Goal: Task Accomplishment & Management: Use online tool/utility

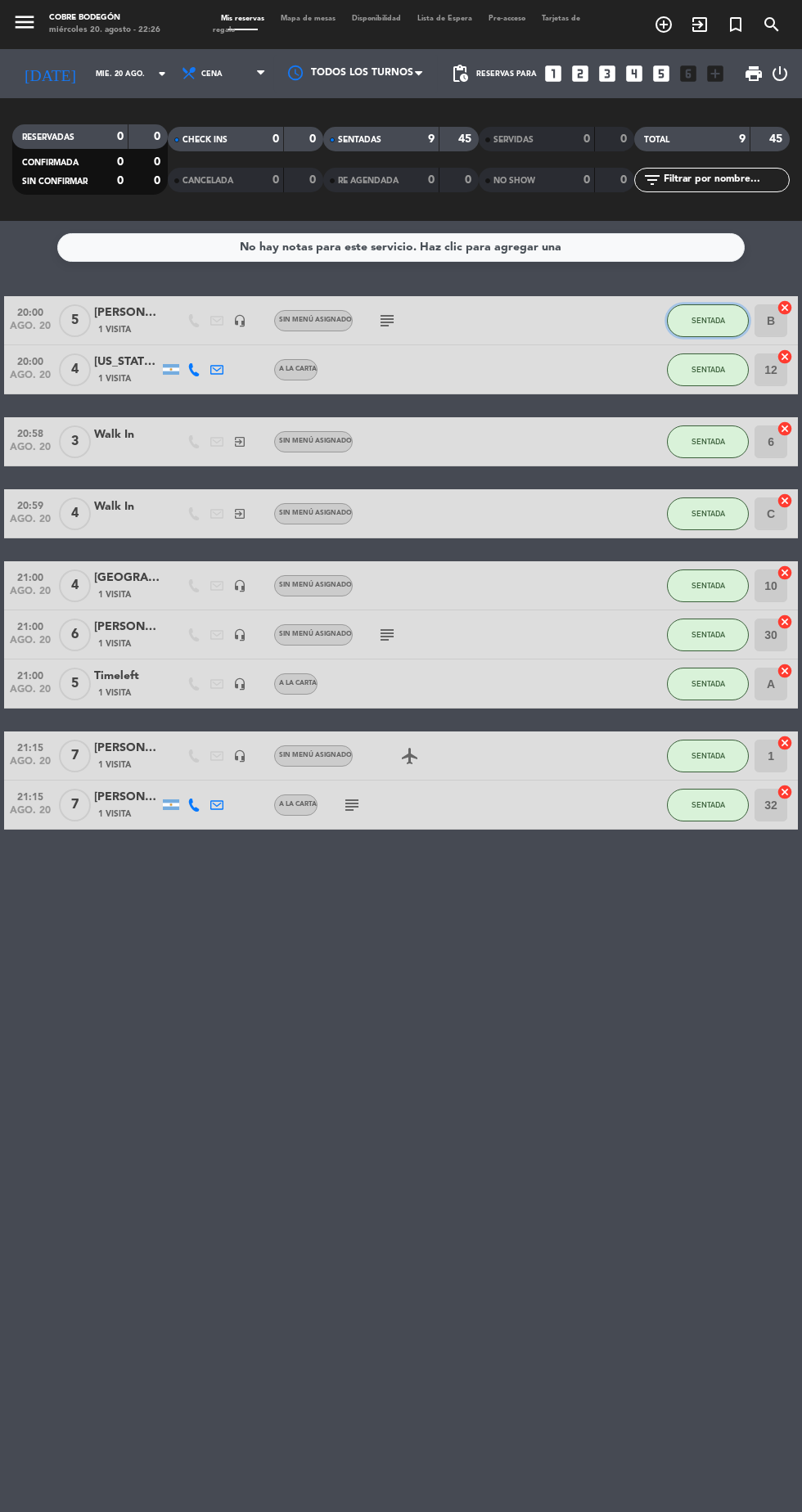
click at [713, 316] on span "SENTADA" at bounding box center [709, 320] width 34 height 9
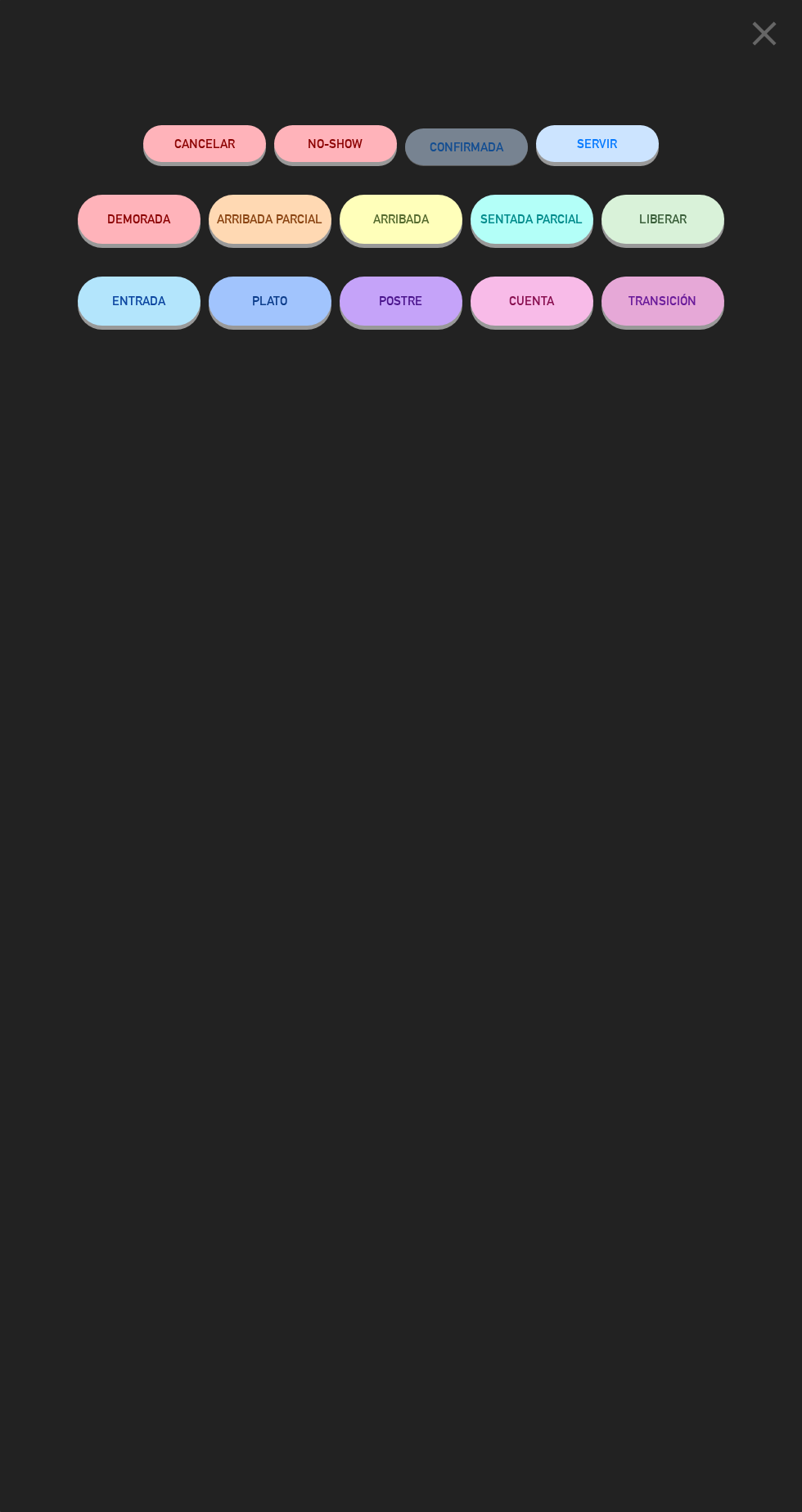
click at [611, 160] on button "SERVIR" at bounding box center [597, 144] width 123 height 37
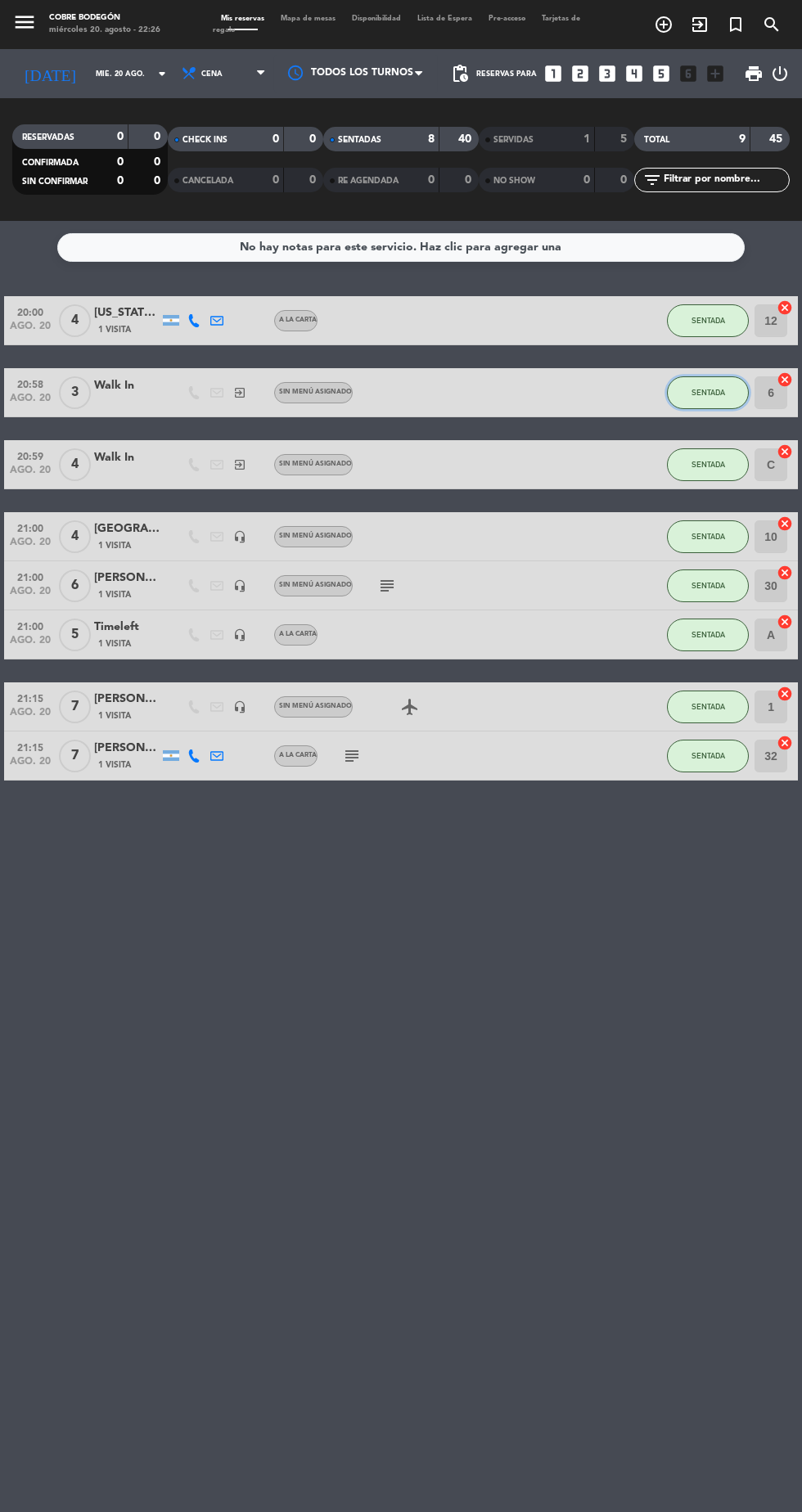
click at [710, 392] on span "SENTADA" at bounding box center [709, 392] width 34 height 9
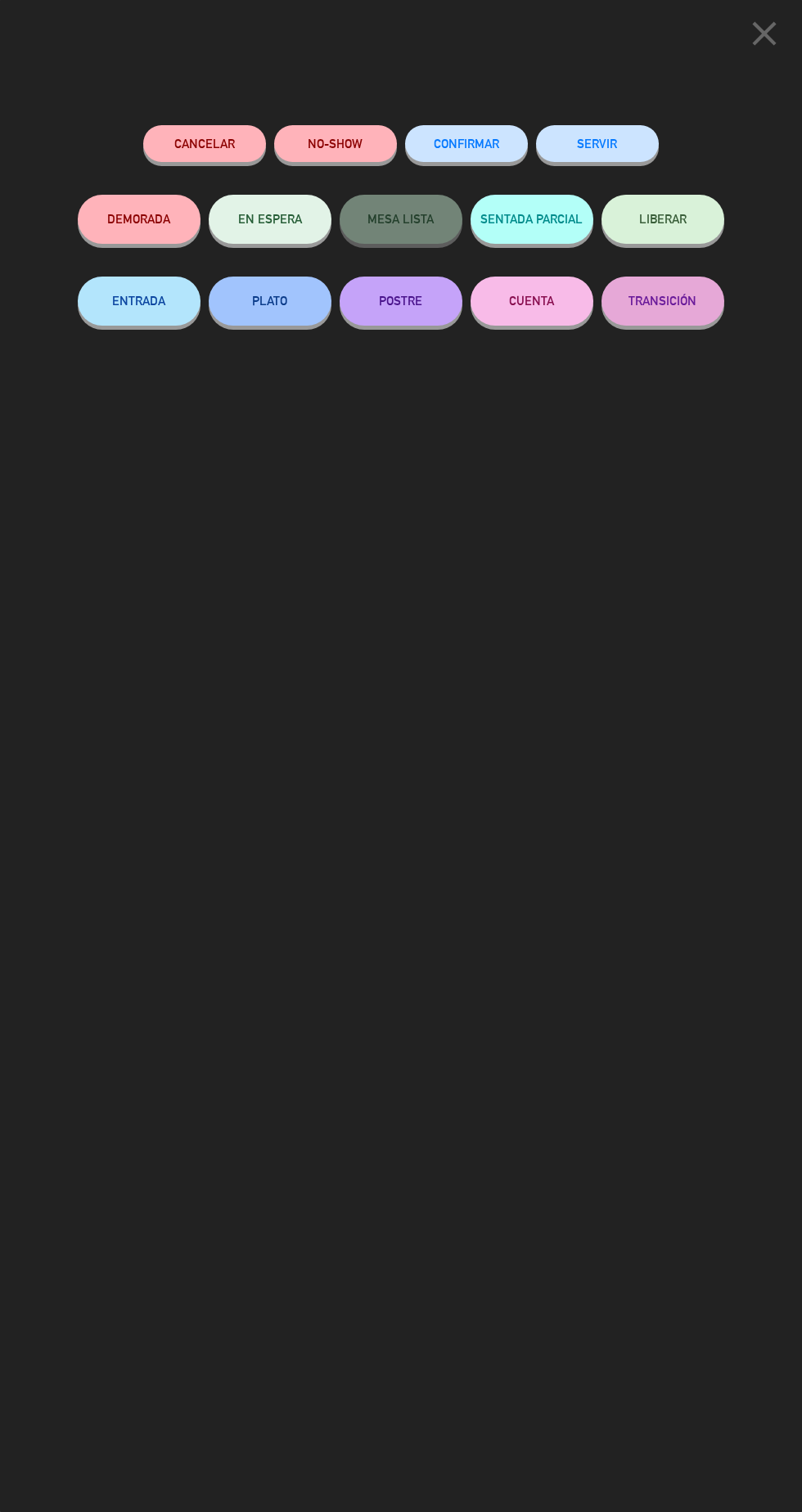
click at [616, 143] on button "SERVIR" at bounding box center [597, 144] width 123 height 37
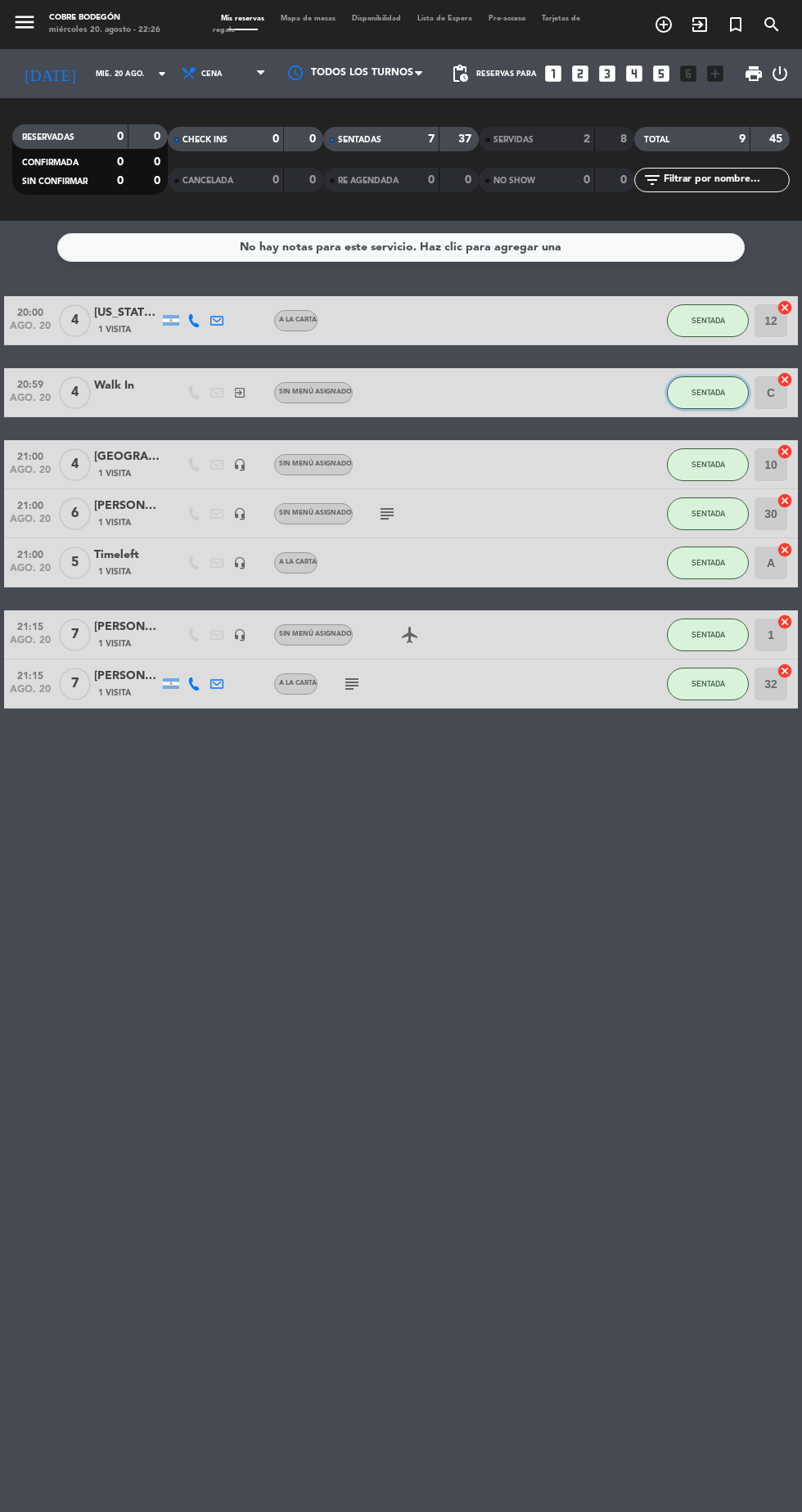
click at [727, 401] on button "SENTADA" at bounding box center [707, 392] width 81 height 33
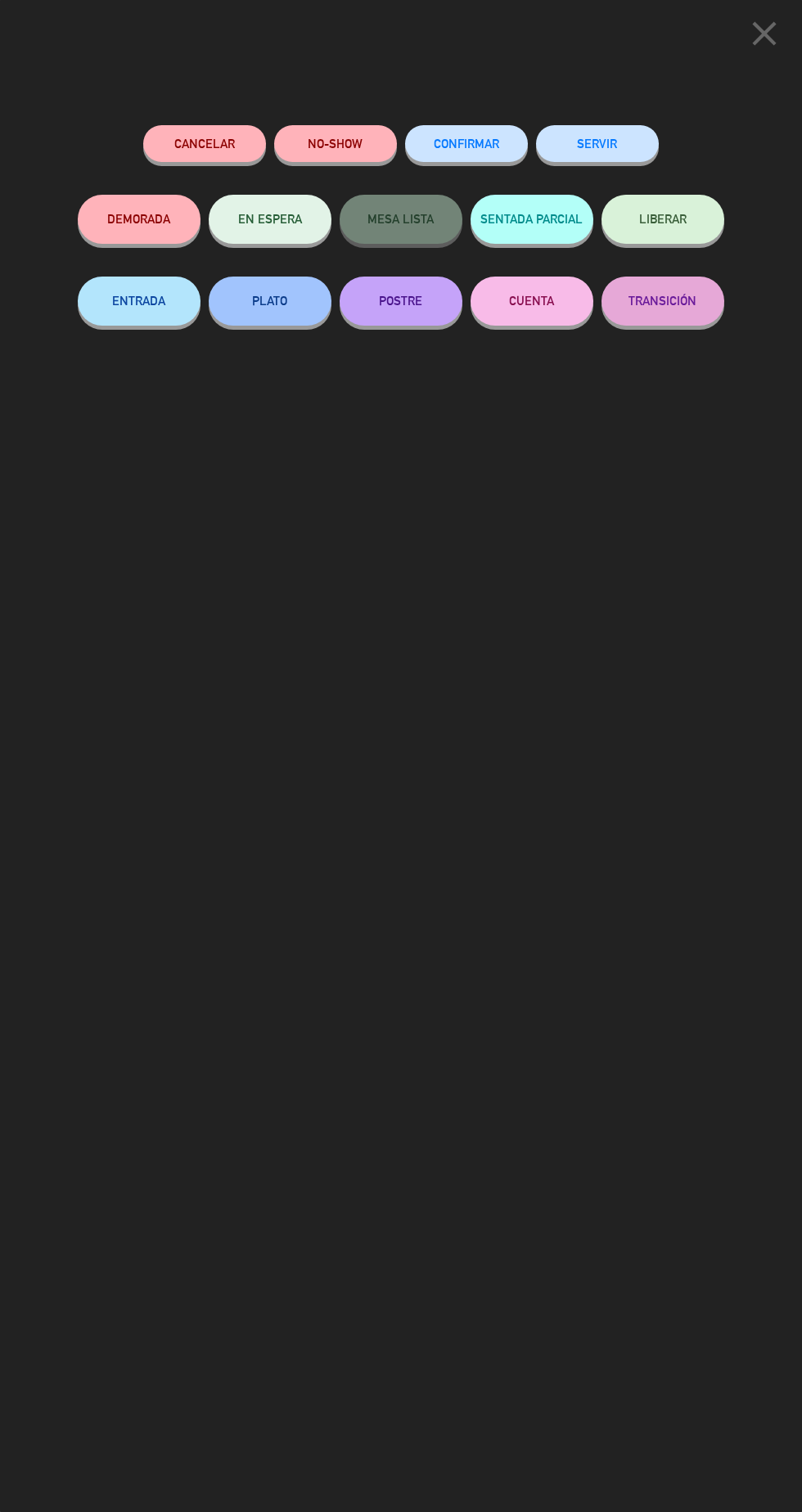
click at [684, 236] on button "LIBERAR" at bounding box center [663, 219] width 123 height 49
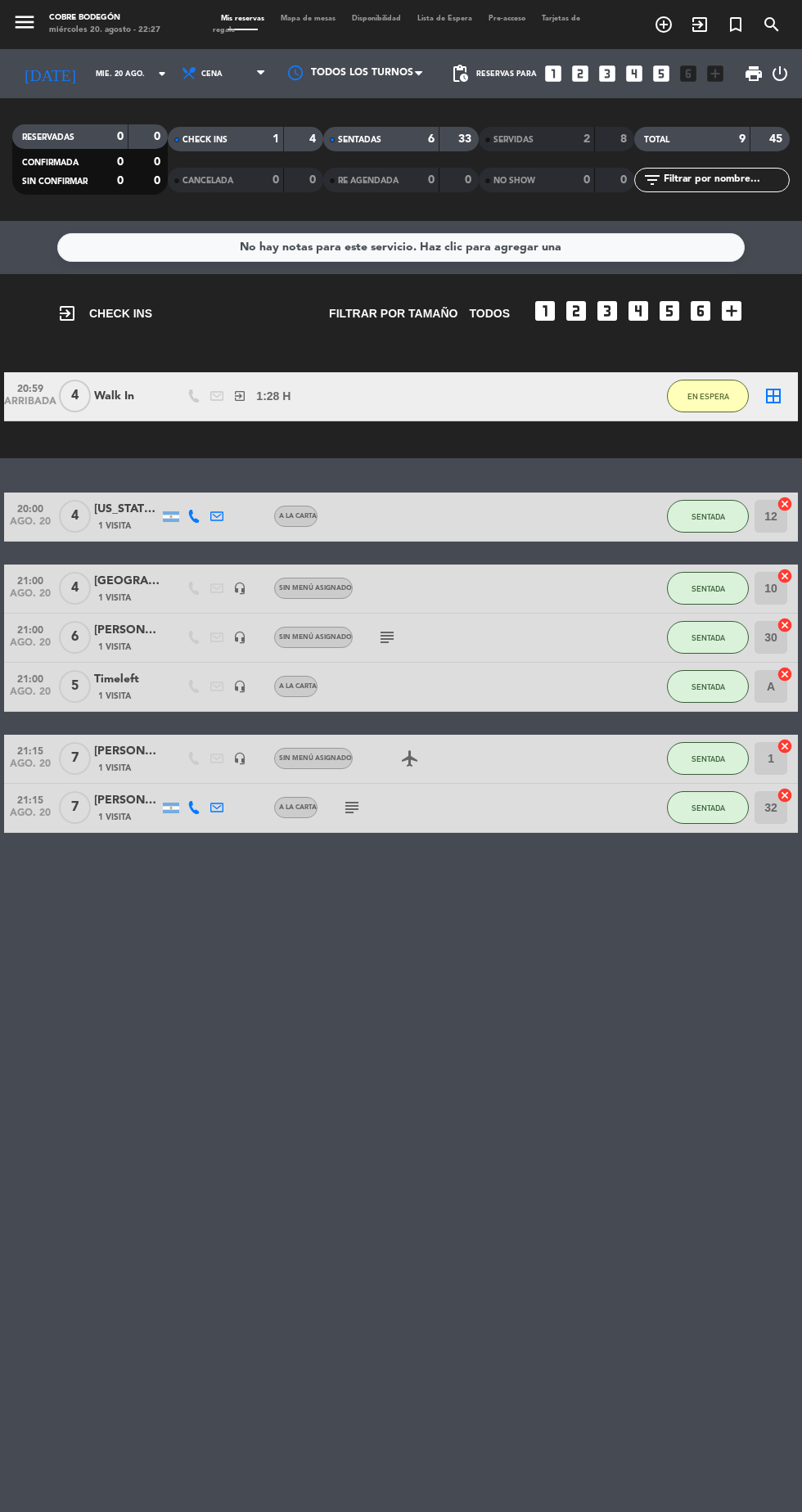
click at [150, 396] on div "Walk In" at bounding box center [127, 396] width 66 height 18
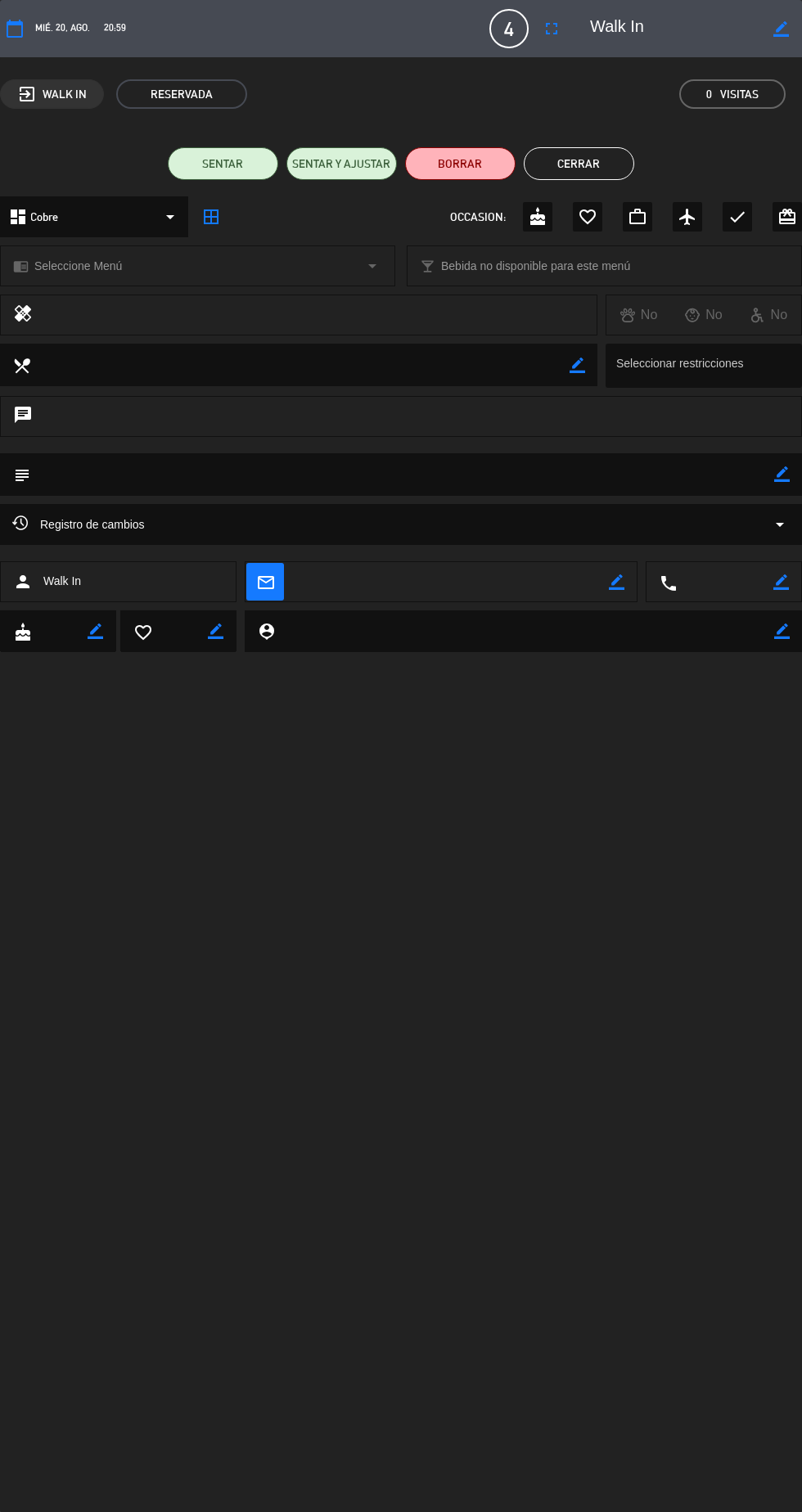
click at [586, 172] on button "Cerrar" at bounding box center [579, 163] width 111 height 33
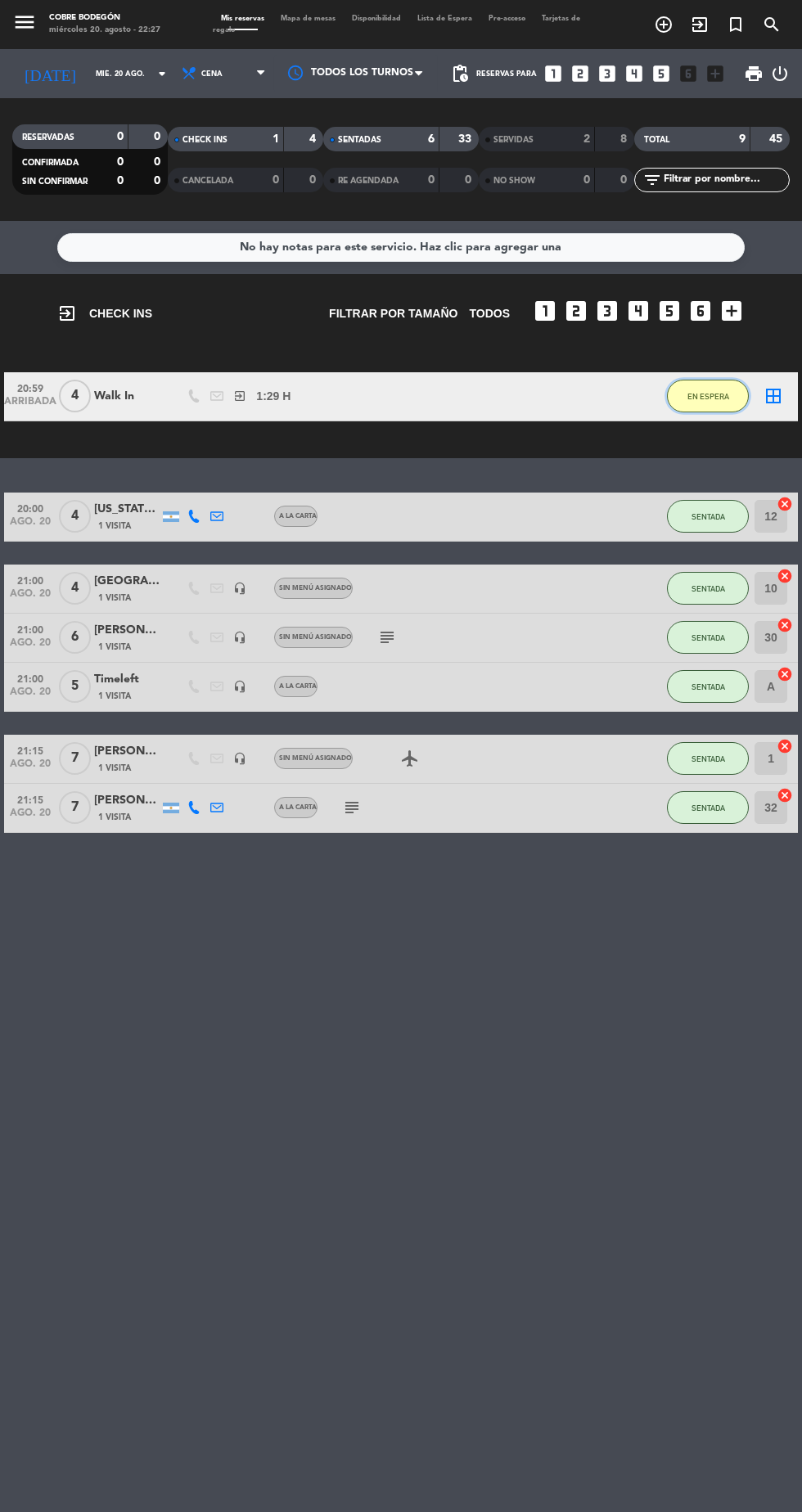
click at [720, 404] on button "EN ESPERA" at bounding box center [707, 395] width 81 height 33
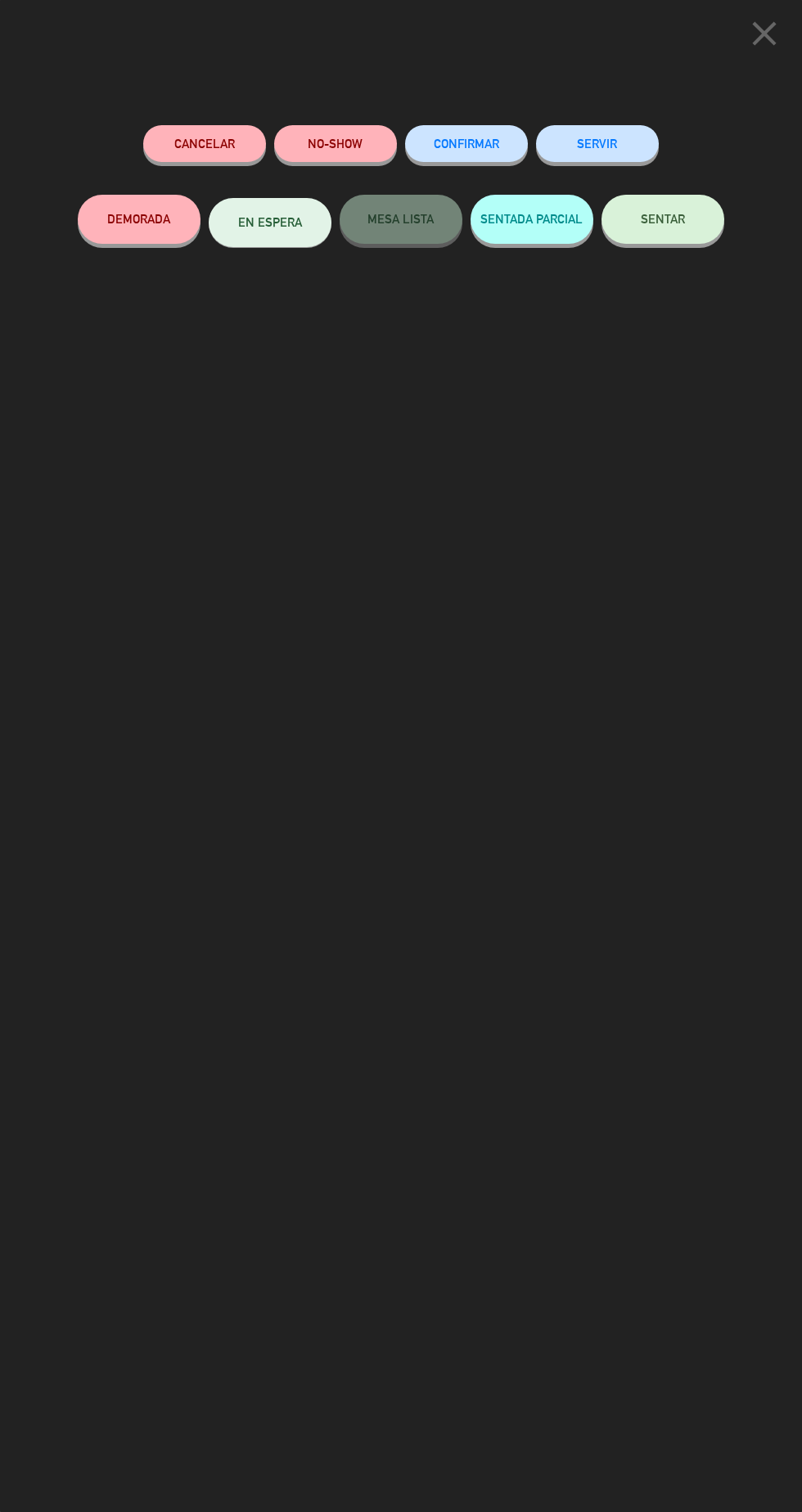
click at [352, 144] on button "NO-SHOW" at bounding box center [336, 144] width 123 height 37
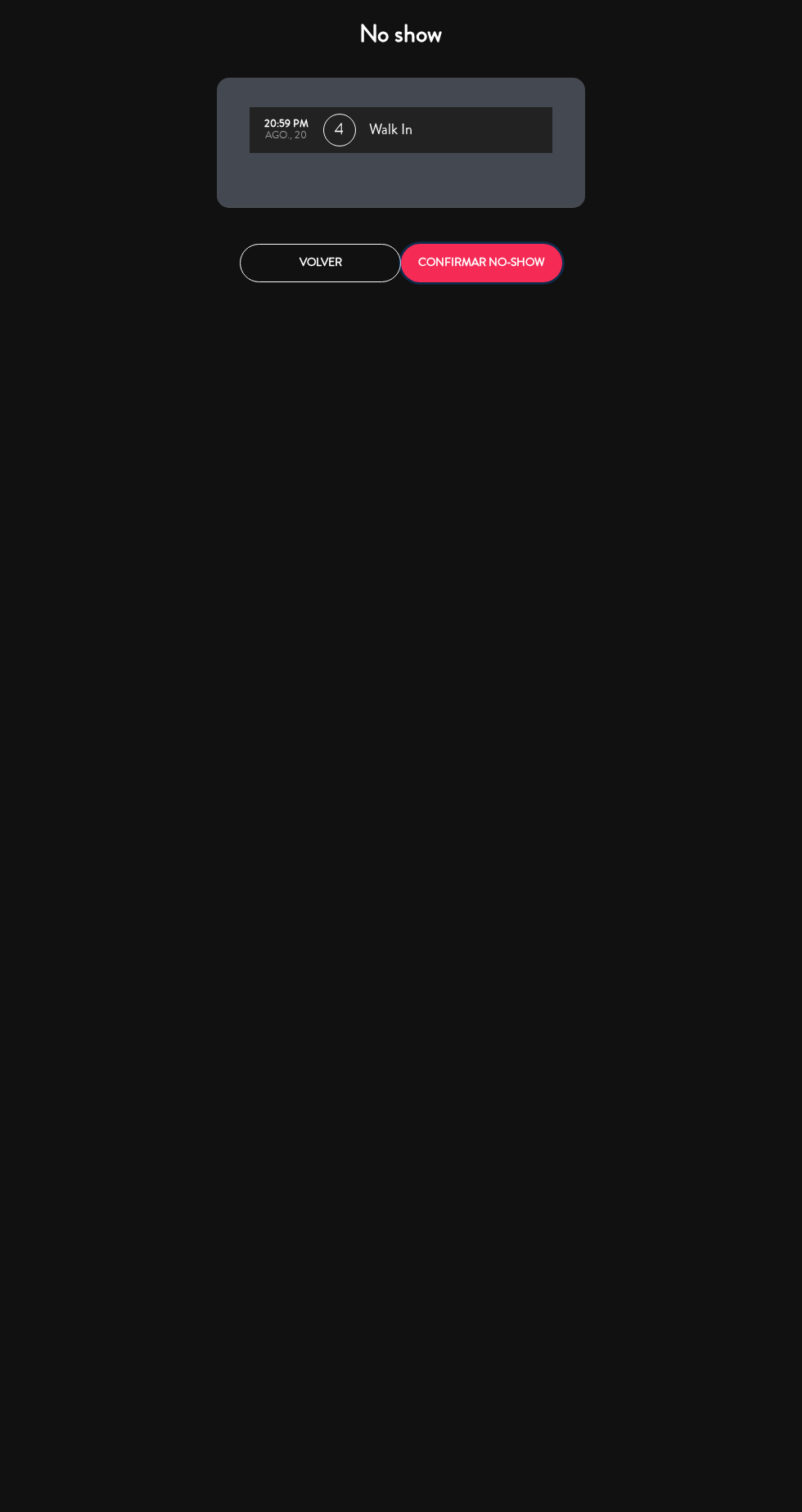
click at [469, 263] on button "CONFIRMAR NO-SHOW" at bounding box center [482, 263] width 161 height 39
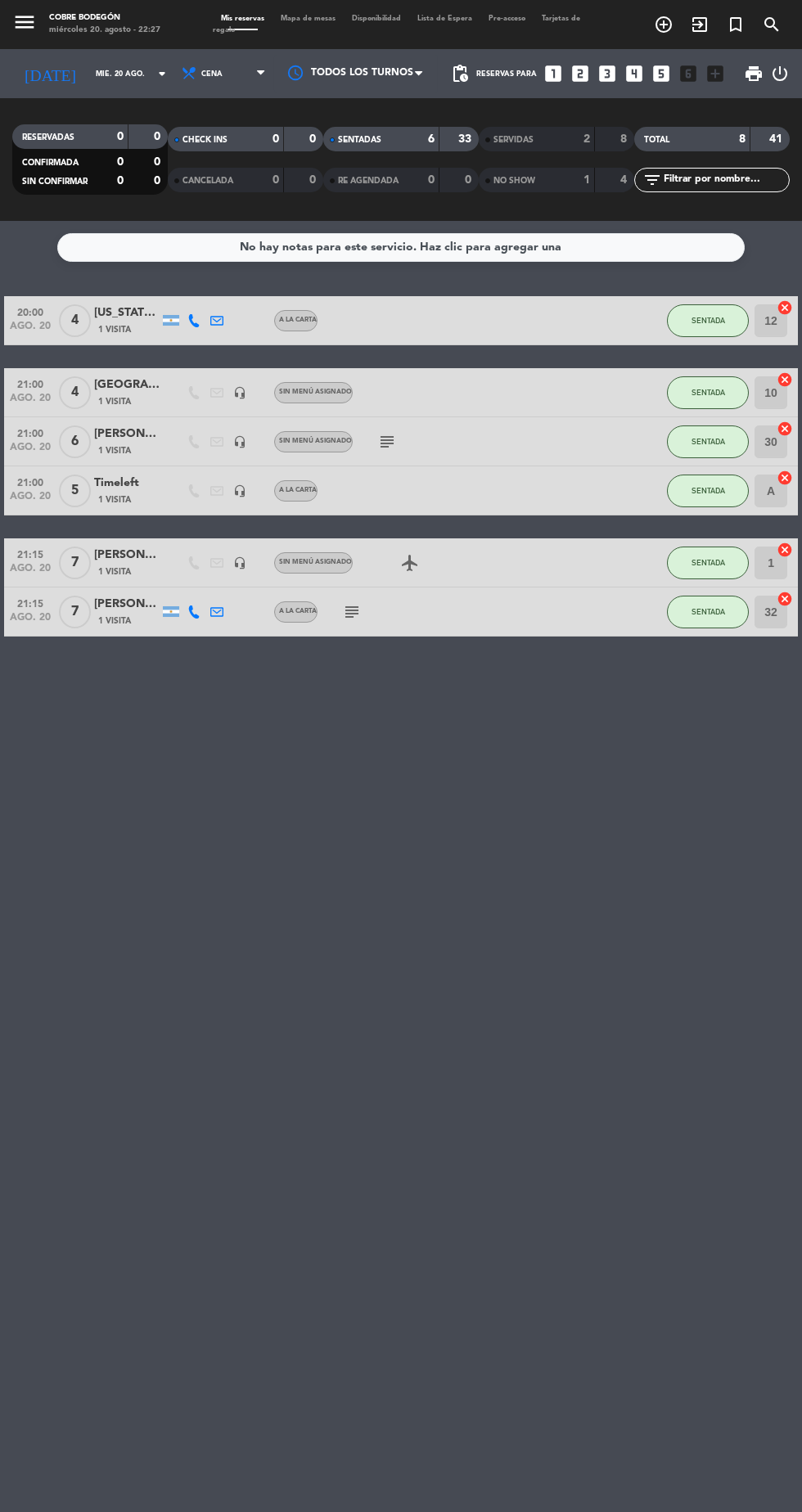
click at [564, 180] on div "1" at bounding box center [574, 180] width 33 height 18
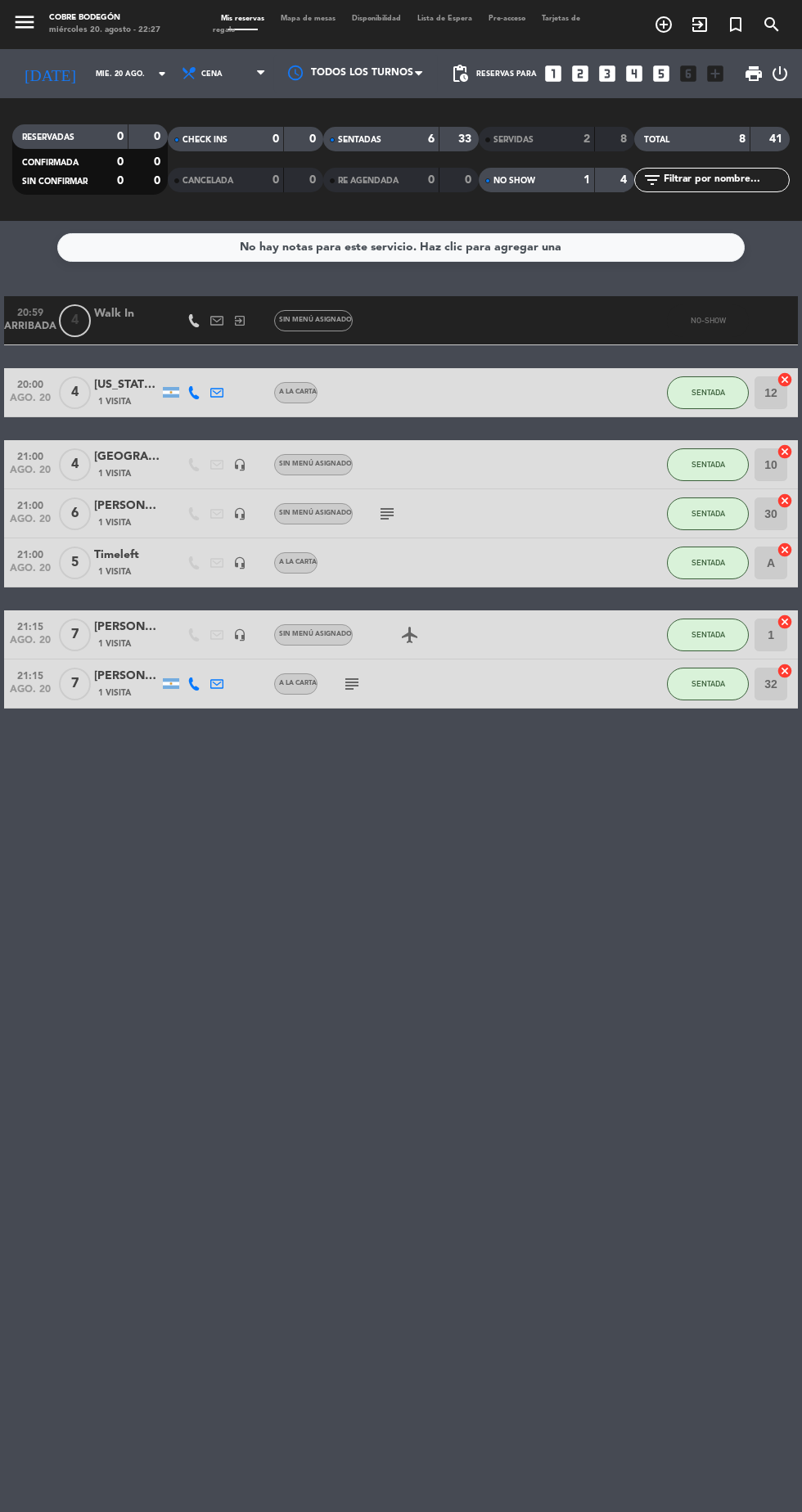
click at [535, 343] on div "20:59 ARRIBADA 4 Walk In exit_to_app Sin menú asignado NO-SHOW" at bounding box center [401, 321] width 794 height 49
click at [149, 326] on div at bounding box center [127, 330] width 66 height 13
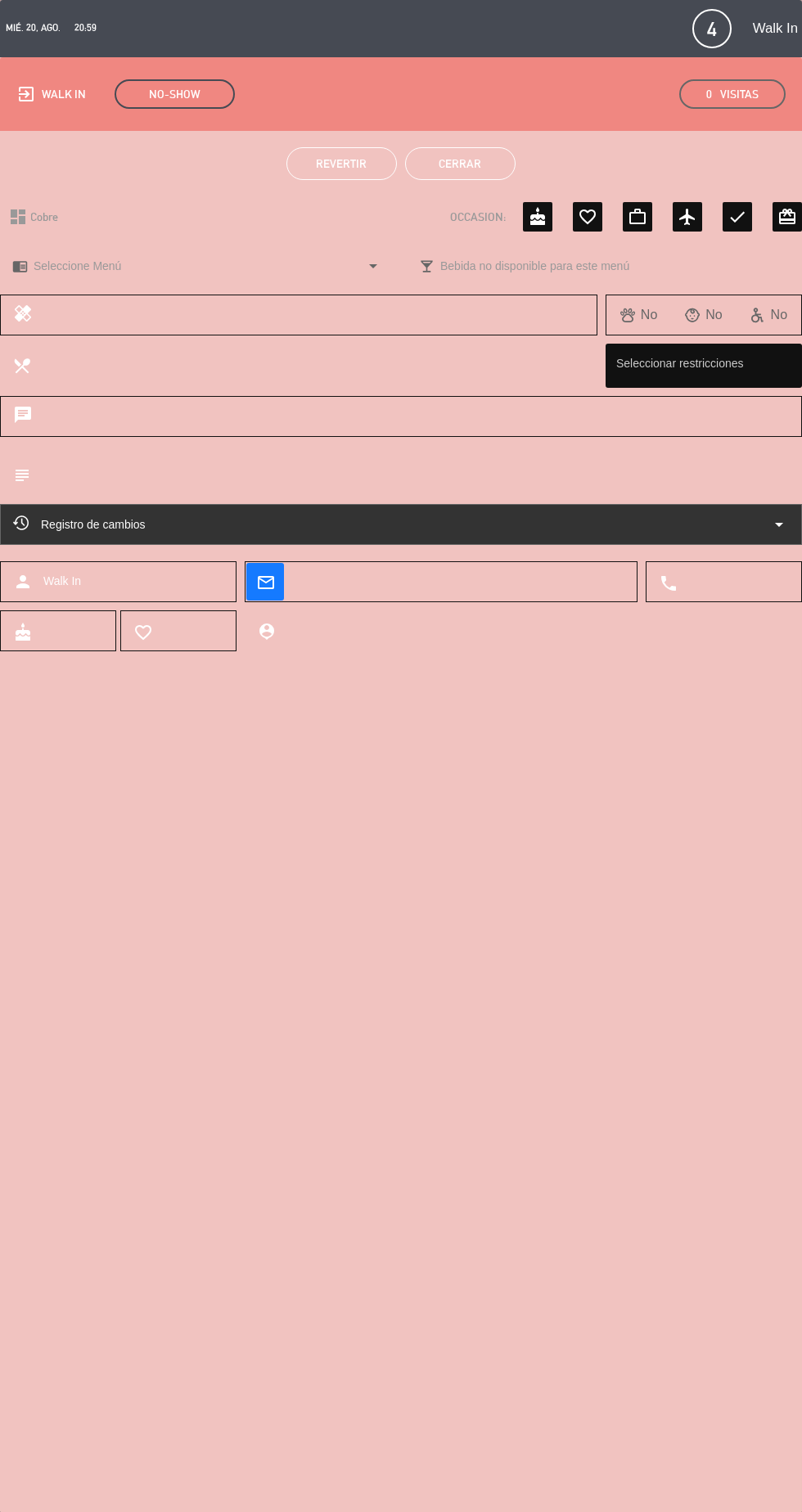
click at [359, 174] on button "Revertir" at bounding box center [342, 163] width 111 height 33
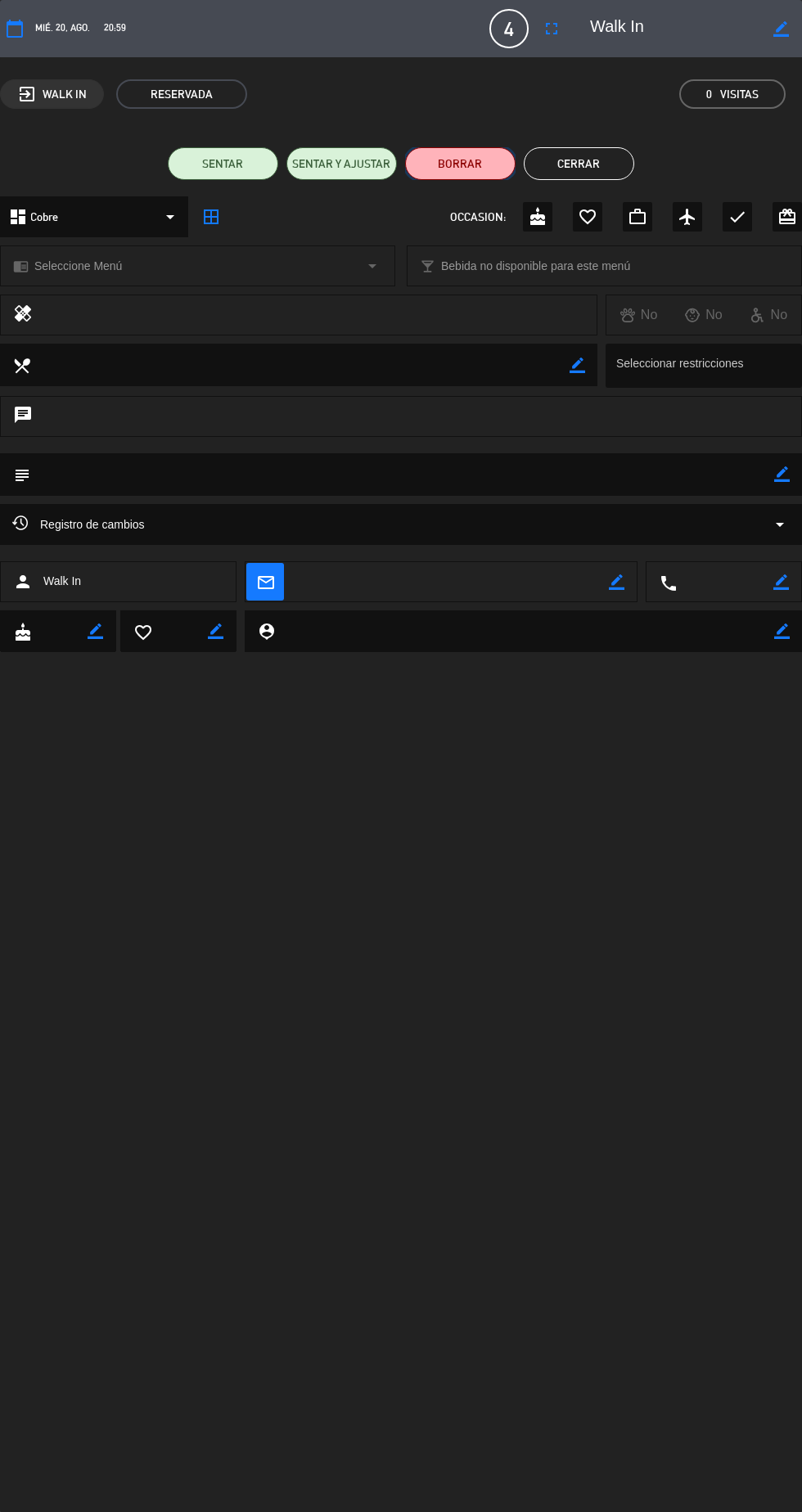
click at [490, 171] on button "BORRAR" at bounding box center [460, 163] width 111 height 33
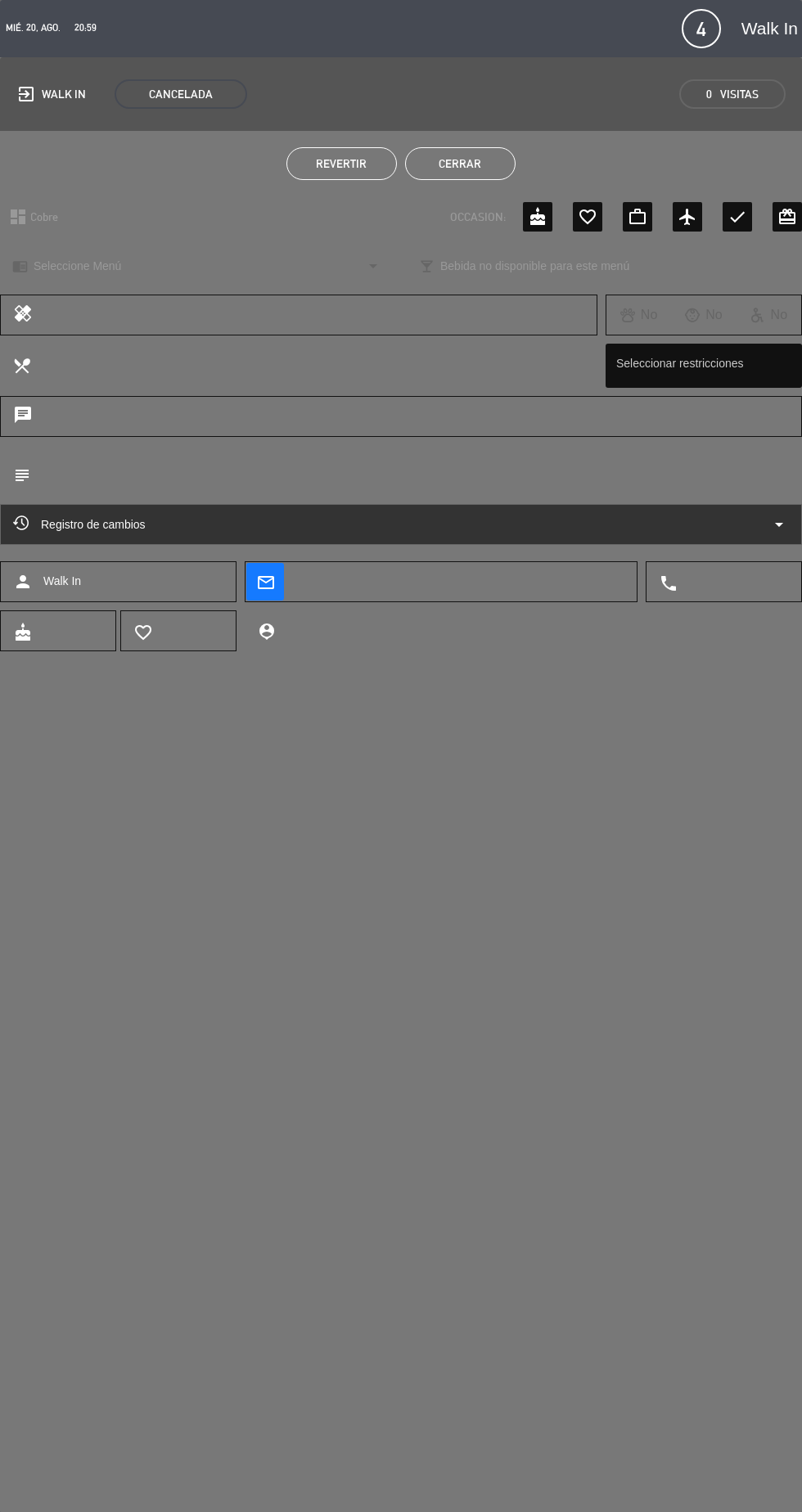
click at [473, 169] on button "Cerrar" at bounding box center [460, 163] width 111 height 33
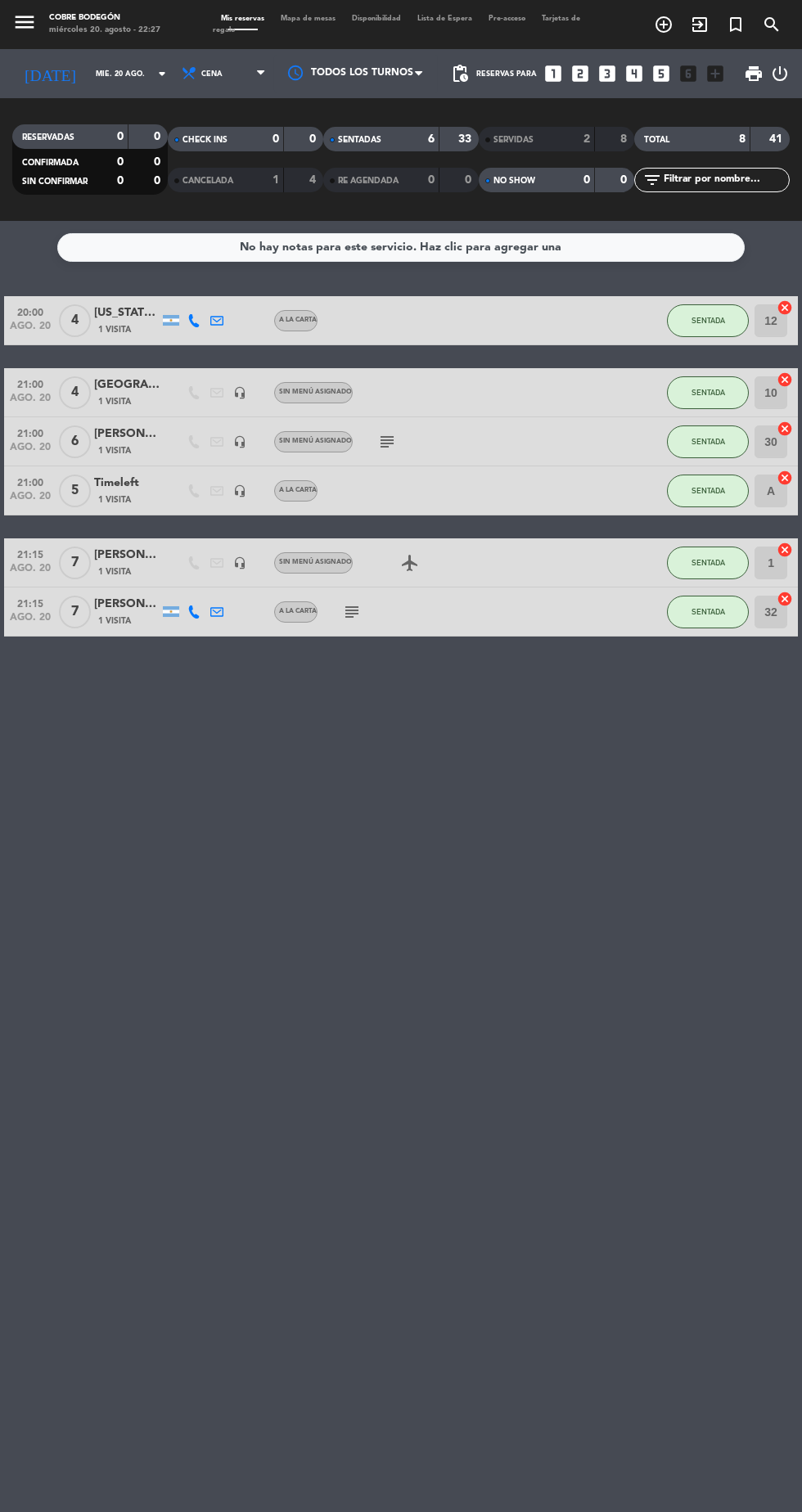
click at [275, 180] on strong "1" at bounding box center [276, 180] width 7 height 12
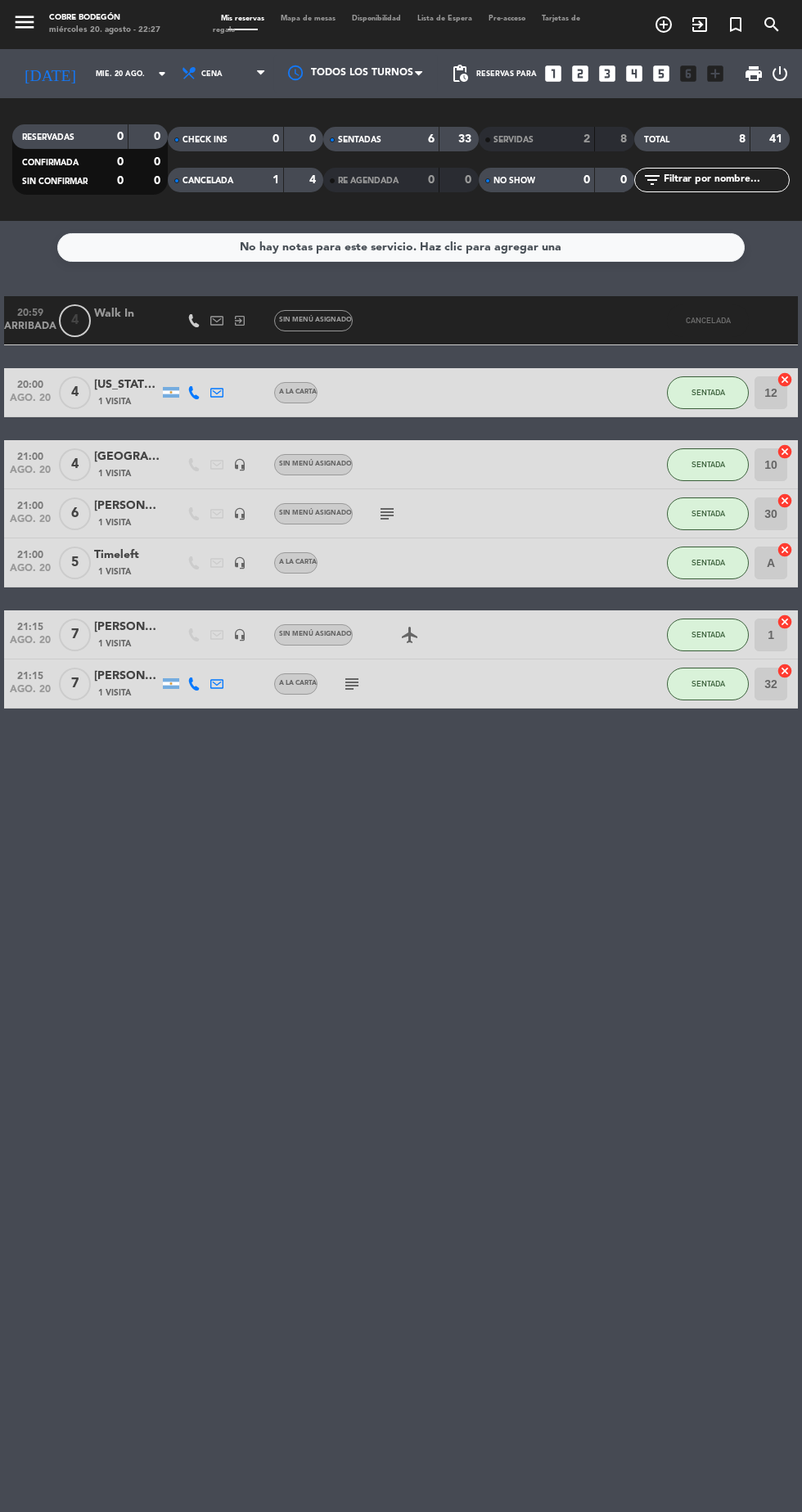
click at [260, 186] on div "1" at bounding box center [263, 180] width 33 height 18
